Goal: Task Accomplishment & Management: Complete application form

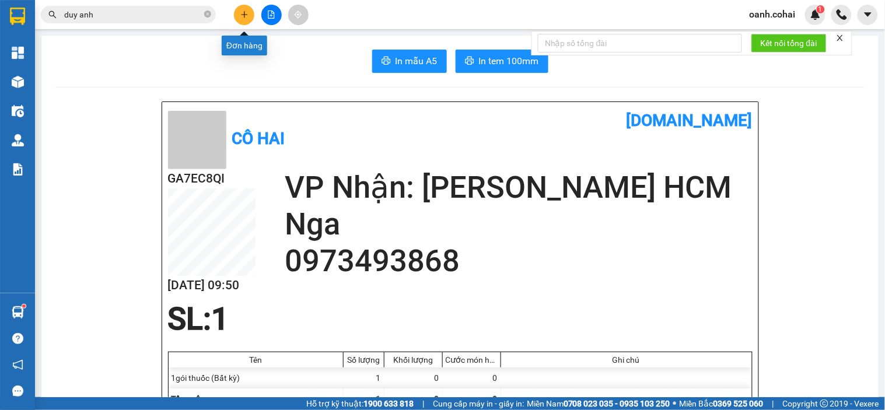
click at [244, 16] on icon "plus" at bounding box center [244, 14] width 1 height 6
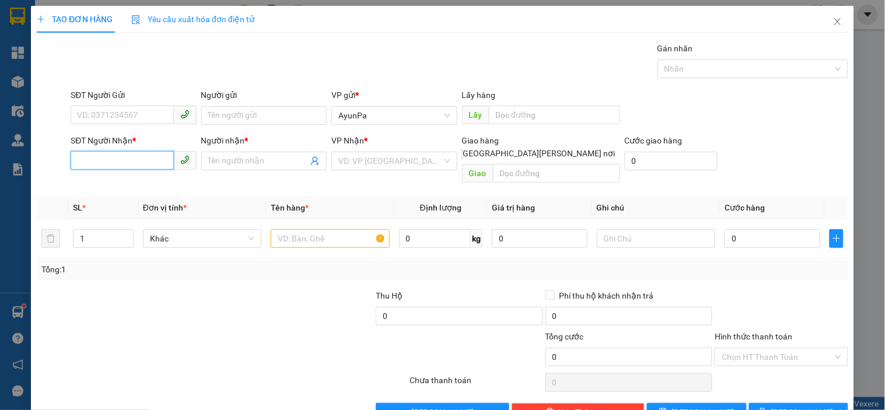
click at [163, 160] on input "SĐT Người Nhận *" at bounding box center [122, 160] width 103 height 19
type input "0988727173"
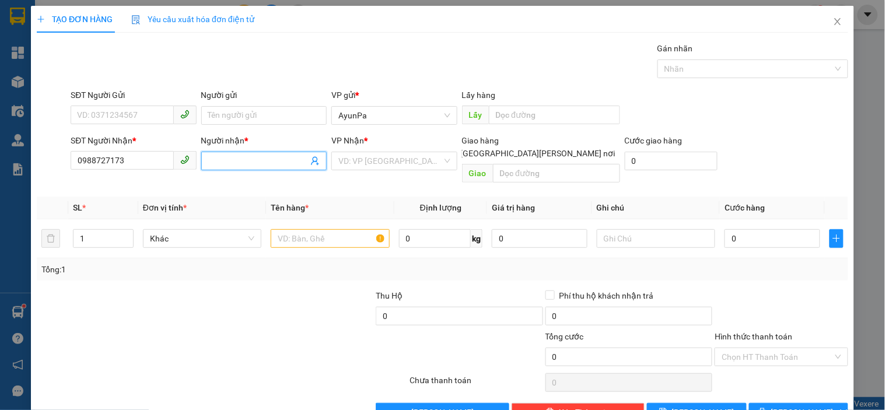
click at [282, 159] on input "Người nhận *" at bounding box center [258, 161] width 100 height 13
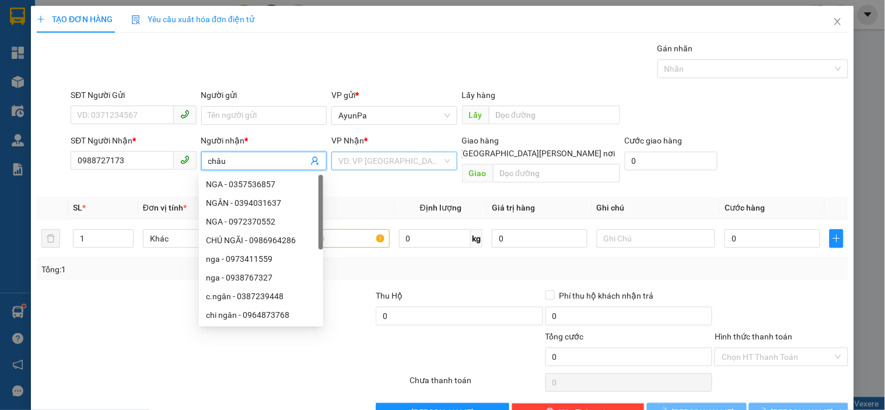
type input "châu"
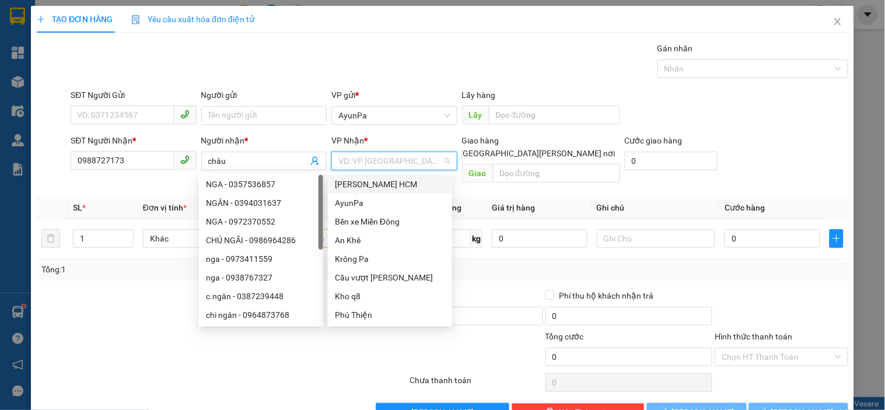
click at [399, 156] on input "search" at bounding box center [389, 161] width 103 height 18
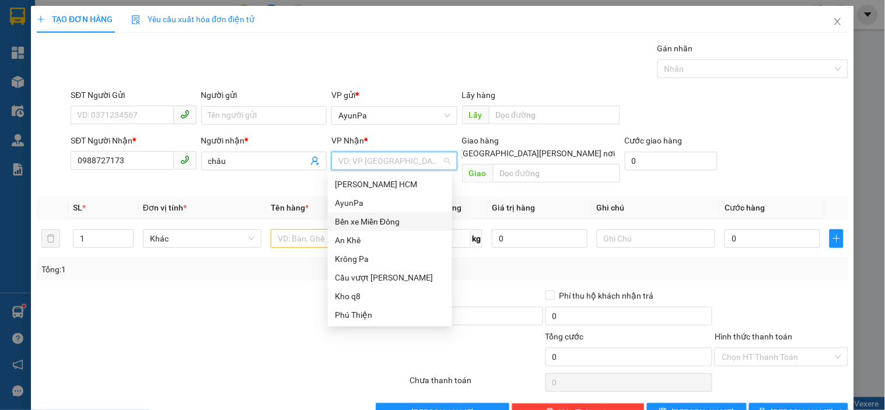
click at [378, 221] on div "Bến xe Miền Đông" at bounding box center [390, 221] width 110 height 13
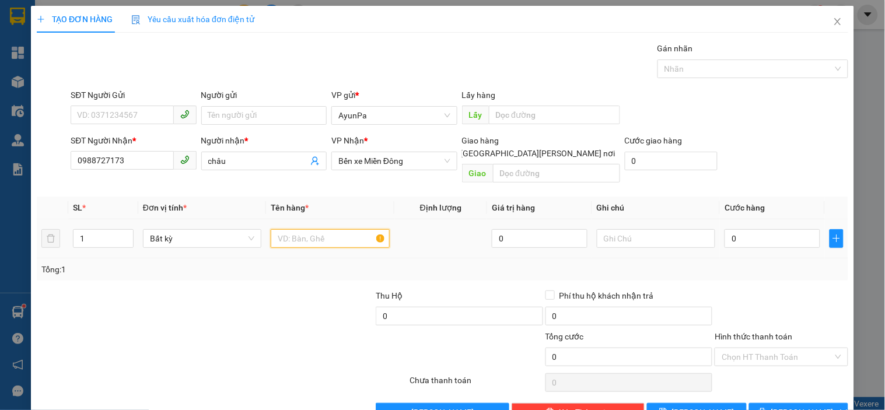
click at [318, 231] on input "text" at bounding box center [330, 238] width 118 height 19
type input "1th mật ong"
click at [755, 229] on input "0" at bounding box center [773, 238] width 96 height 19
type input "6"
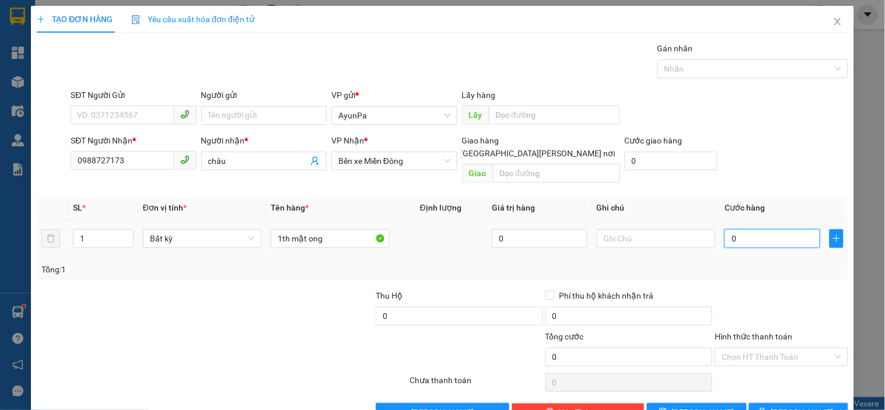
type input "6"
type input "60"
type input "60.000"
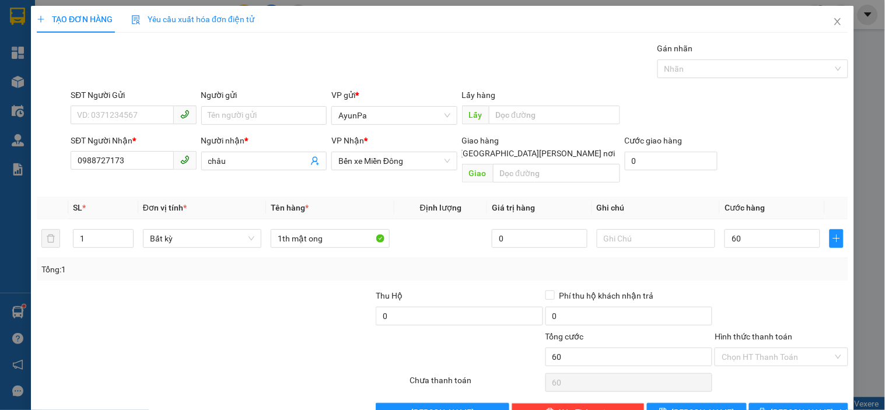
type input "60.000"
click at [773, 264] on div "Tổng: 1" at bounding box center [443, 270] width 812 height 22
drag, startPoint x: 770, startPoint y: 344, endPoint x: 750, endPoint y: 359, distance: 24.6
click at [770, 348] on input "Hình thức thanh toán" at bounding box center [777, 357] width 111 height 18
drag, startPoint x: 731, startPoint y: 366, endPoint x: 769, endPoint y: 375, distance: 38.9
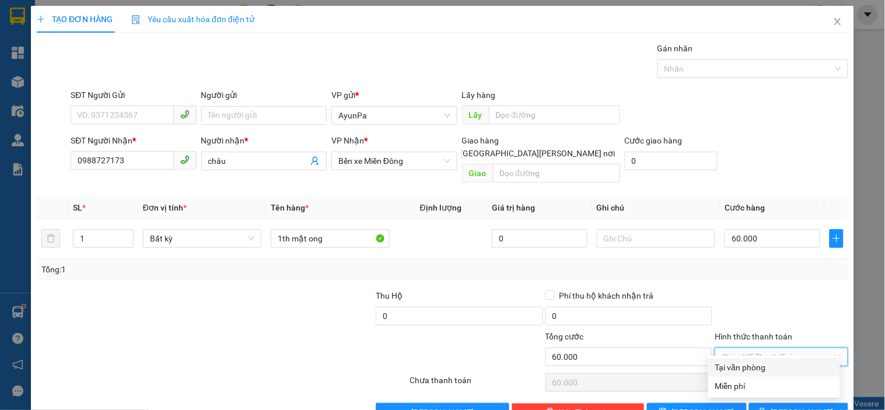
click at [732, 366] on div "Tại văn phòng" at bounding box center [774, 367] width 118 height 13
type input "0"
click at [756, 403] on button "[PERSON_NAME] và In" at bounding box center [798, 412] width 99 height 19
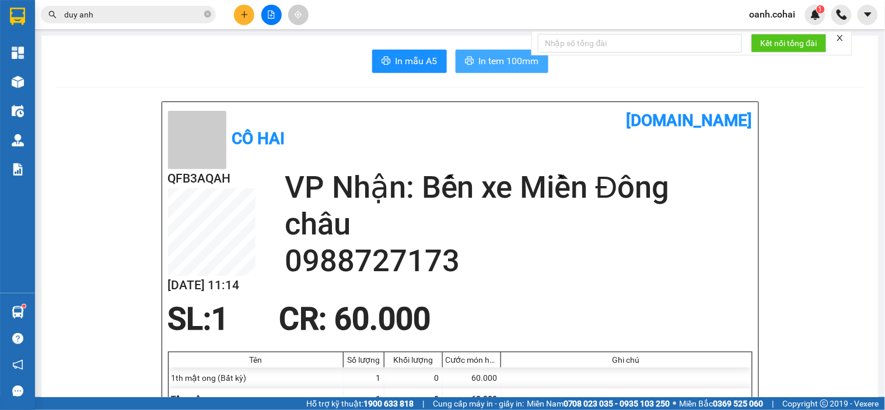
click at [512, 62] on span "In tem 100mm" at bounding box center [509, 61] width 60 height 15
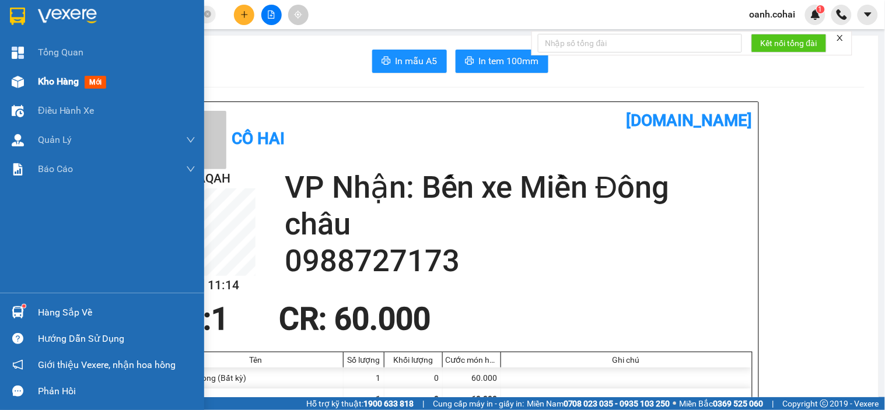
click at [53, 83] on span "Kho hàng" at bounding box center [58, 81] width 41 height 11
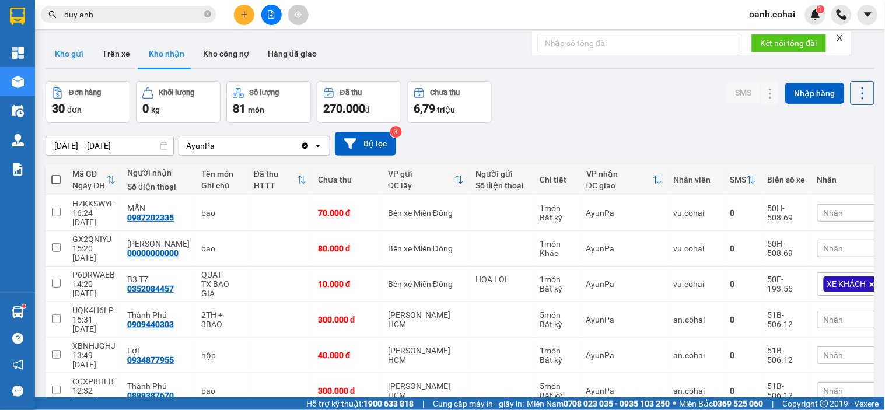
click at [78, 54] on button "Kho gửi" at bounding box center [69, 54] width 47 height 28
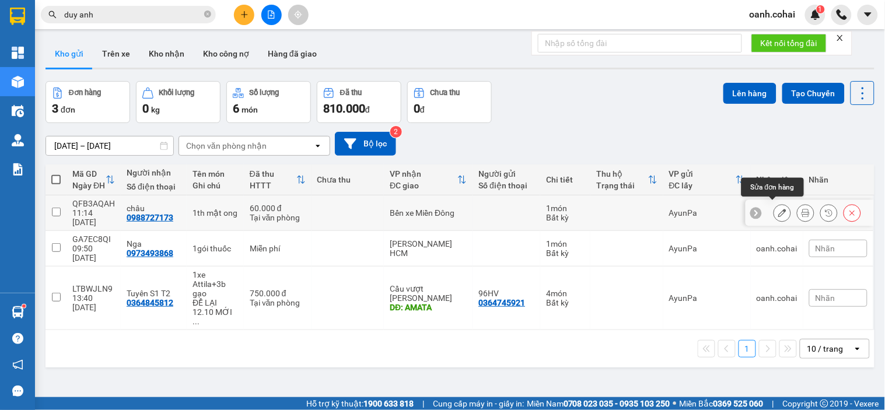
click at [778, 212] on icon at bounding box center [782, 213] width 8 height 8
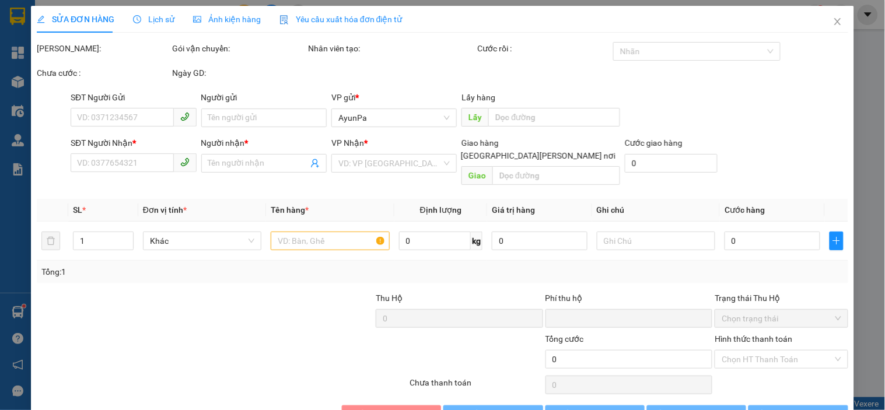
type input "0988727173"
type input "châu"
type input "0"
type input "60.000"
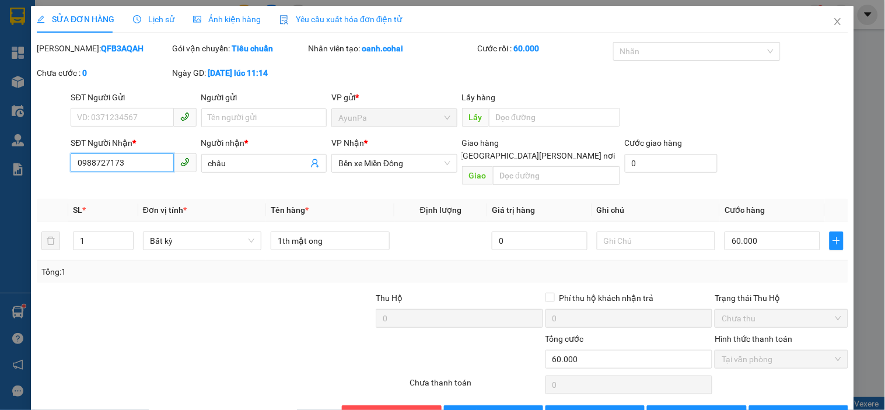
drag, startPoint x: 72, startPoint y: 161, endPoint x: 135, endPoint y: 171, distance: 63.8
click at [135, 171] on input "0988727173" at bounding box center [122, 162] width 103 height 19
click at [833, 22] on icon "close" at bounding box center [837, 21] width 9 height 9
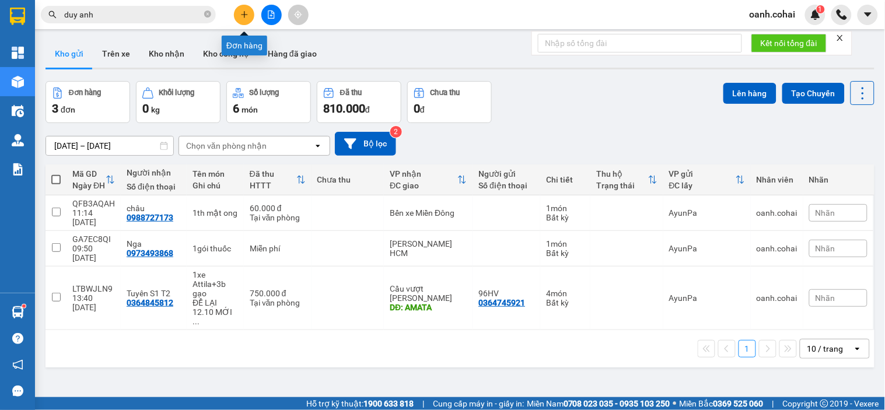
click at [244, 12] on icon "plus" at bounding box center [244, 15] width 8 height 8
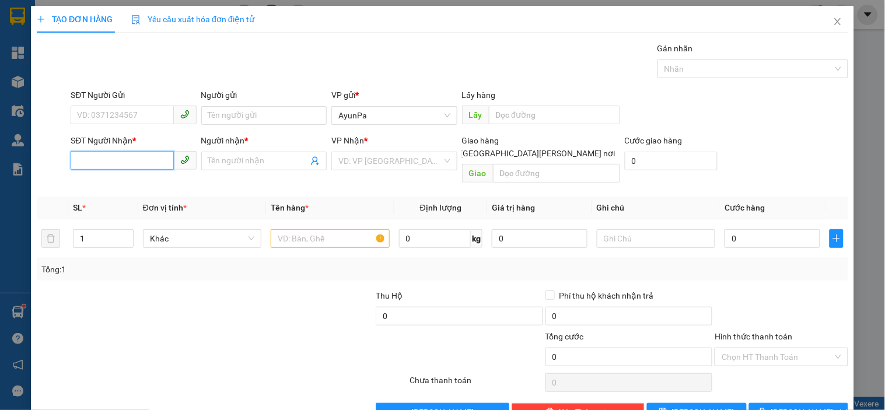
paste input "0988727173"
type input "0988727173"
click at [126, 184] on div "0988727173 - châu" at bounding box center [132, 184] width 110 height 13
type input "châu"
type input "0988727173"
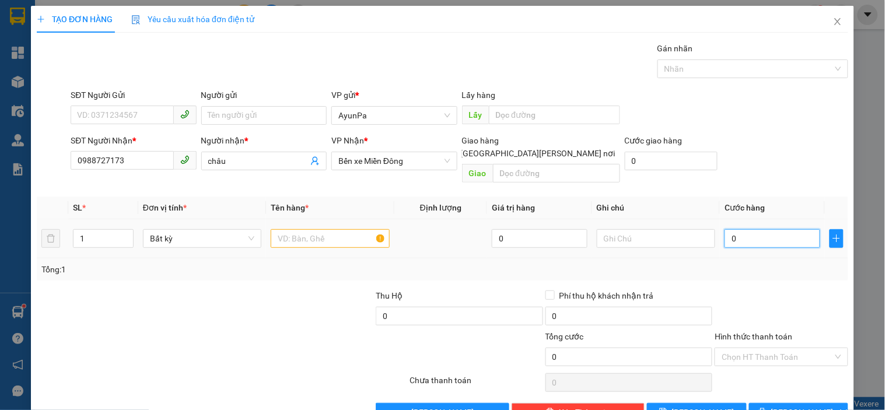
click at [765, 229] on input "0" at bounding box center [773, 238] width 96 height 19
type input "6"
type input "60"
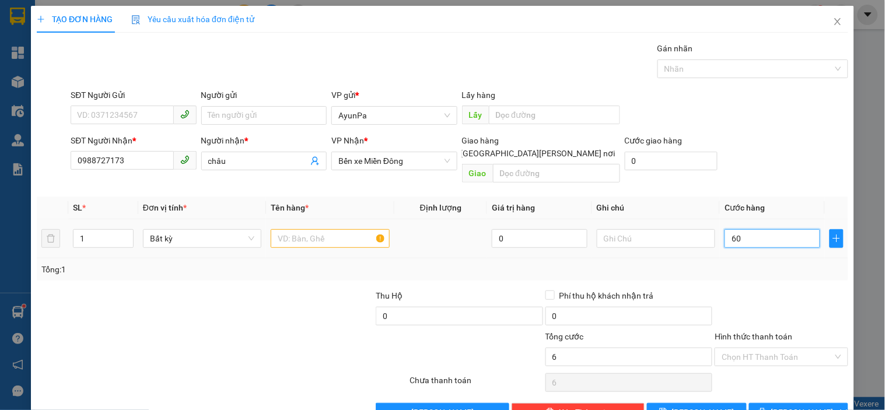
type input "60"
type input "60.000"
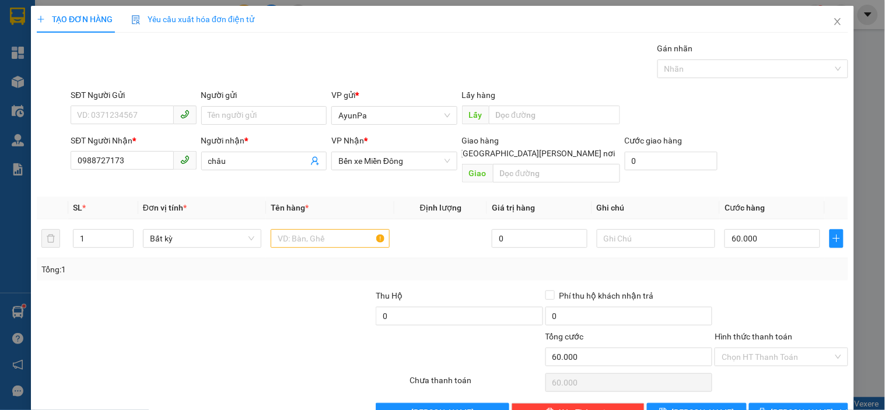
click at [767, 289] on div at bounding box center [781, 309] width 135 height 41
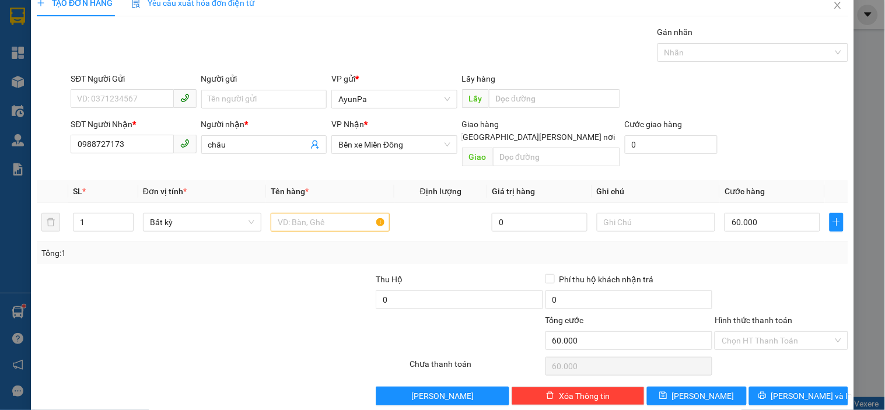
scroll to position [21, 0]
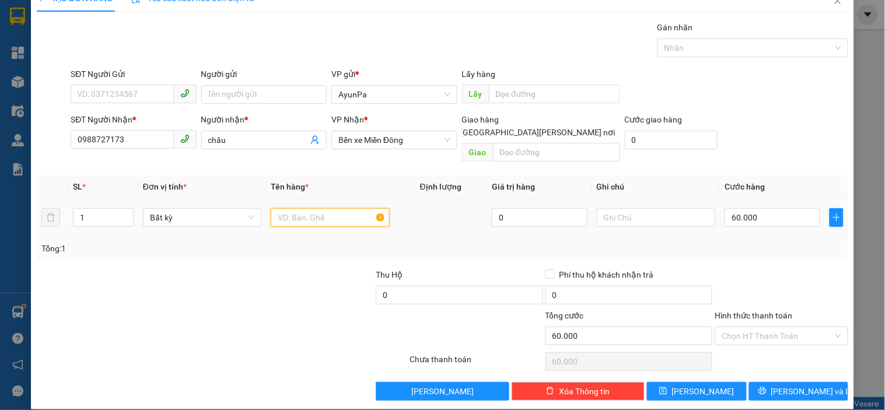
click at [350, 211] on input "text" at bounding box center [330, 217] width 118 height 19
type input "1th mật ong"
click at [757, 382] on button "[PERSON_NAME] và In" at bounding box center [798, 391] width 99 height 19
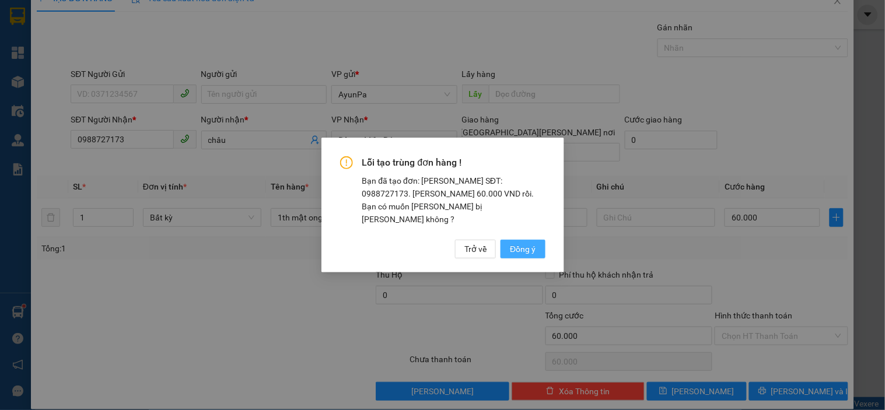
click at [525, 243] on span "Đồng ý" at bounding box center [523, 249] width 26 height 13
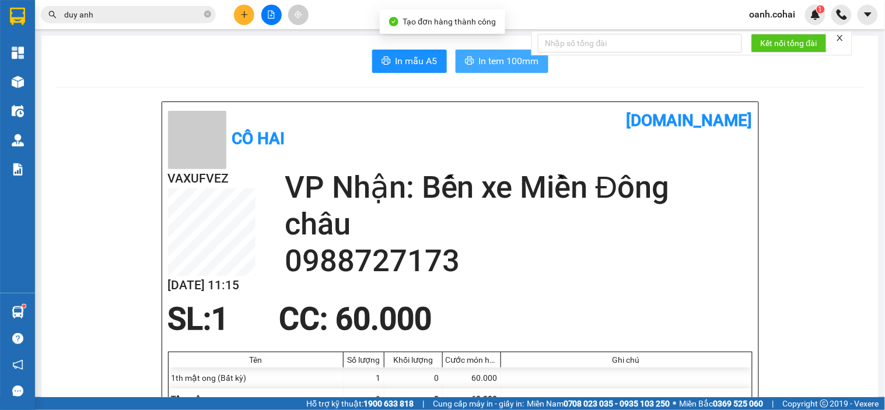
click at [498, 71] on button "In tem 100mm" at bounding box center [502, 61] width 93 height 23
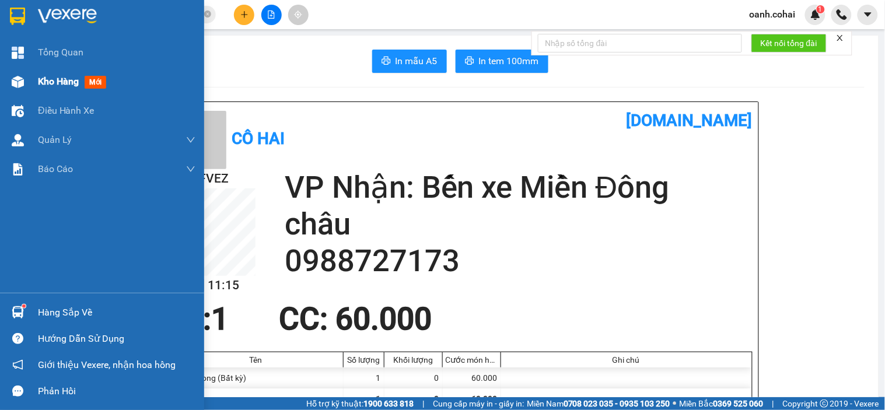
click at [49, 82] on span "Kho hàng" at bounding box center [58, 81] width 41 height 11
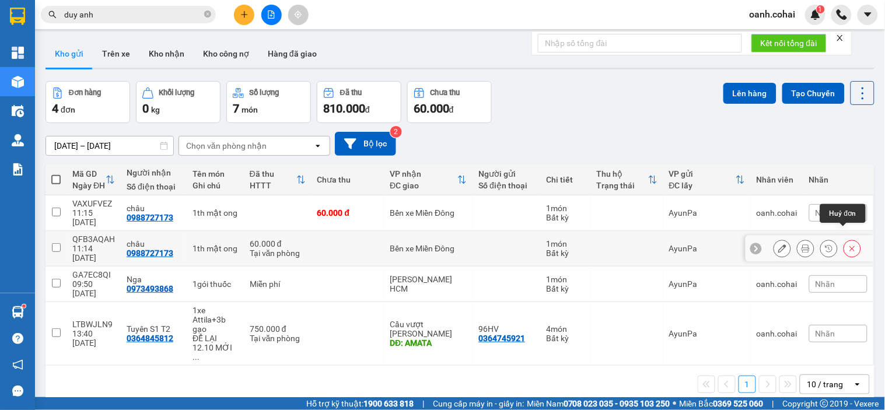
click at [848, 245] on icon at bounding box center [852, 249] width 8 height 8
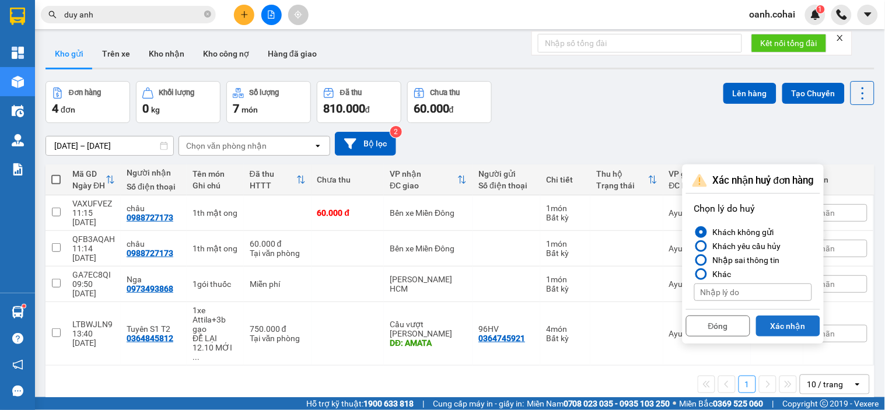
click at [774, 324] on button "Xác nhận" at bounding box center [788, 326] width 64 height 21
